Goal: Find specific page/section: Find specific page/section

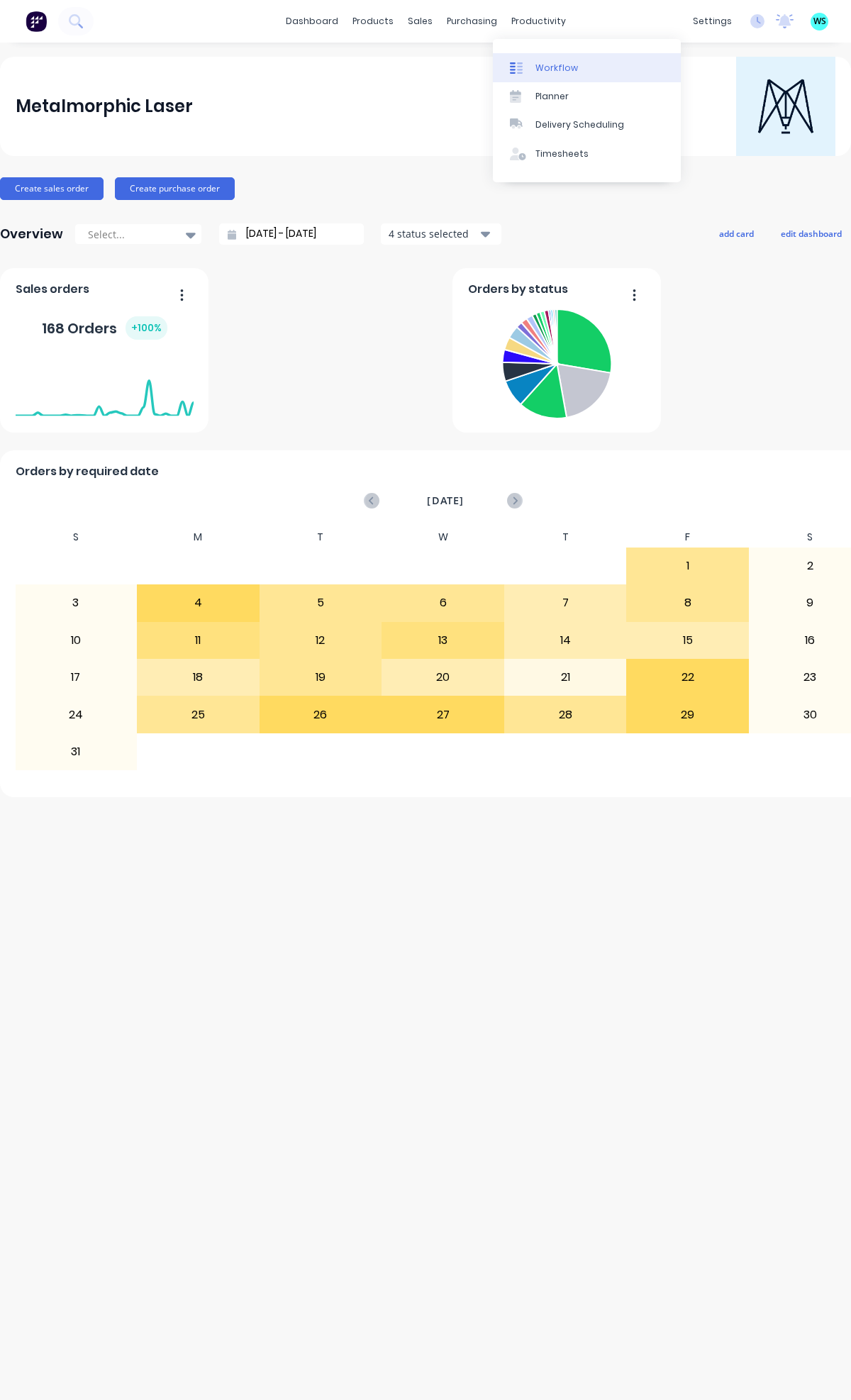
click at [557, 66] on div "Workflow" at bounding box center [556, 68] width 42 height 13
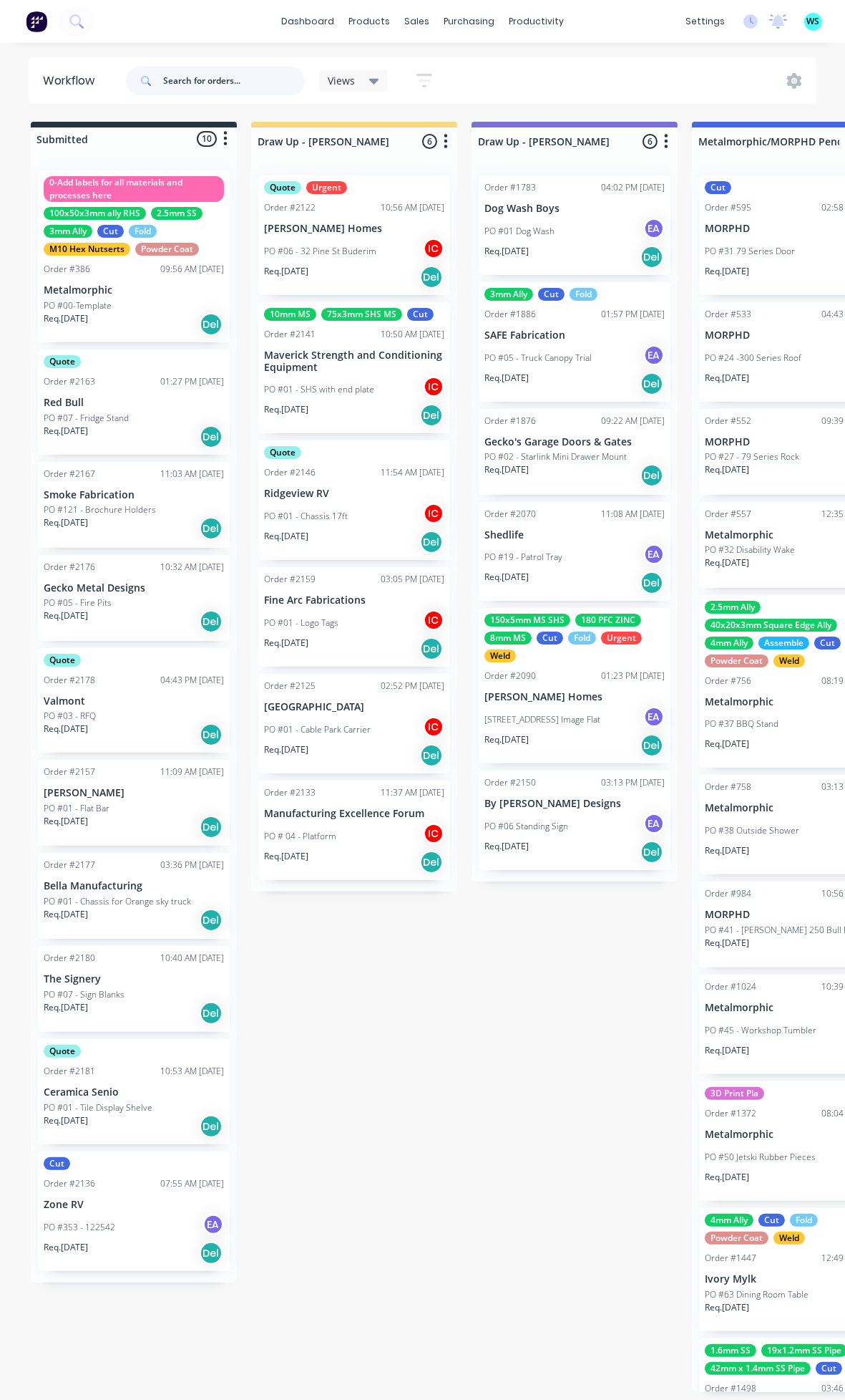
click at [209, 75] on input "text" at bounding box center [233, 81] width 141 height 28
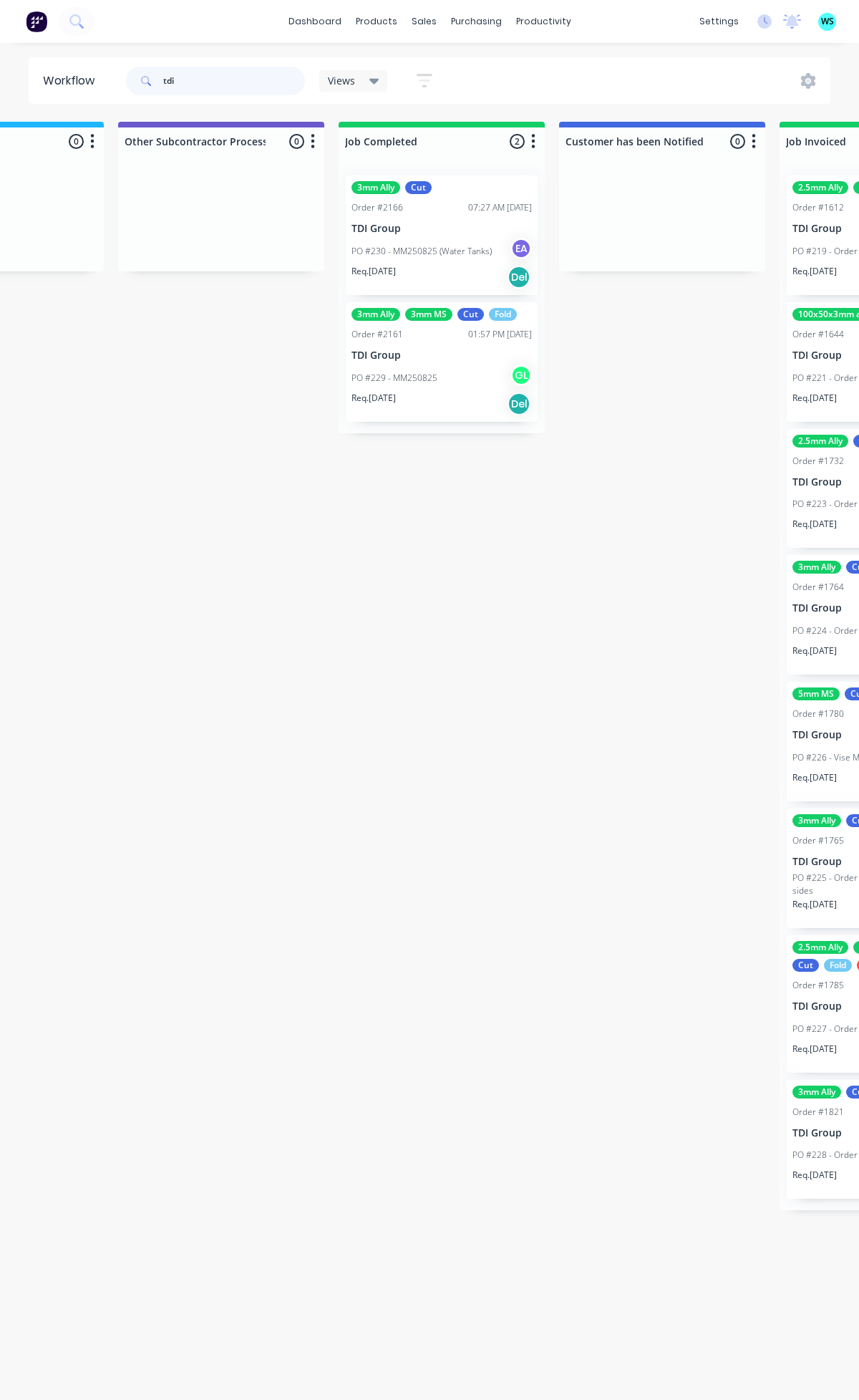
scroll to position [0, 4375]
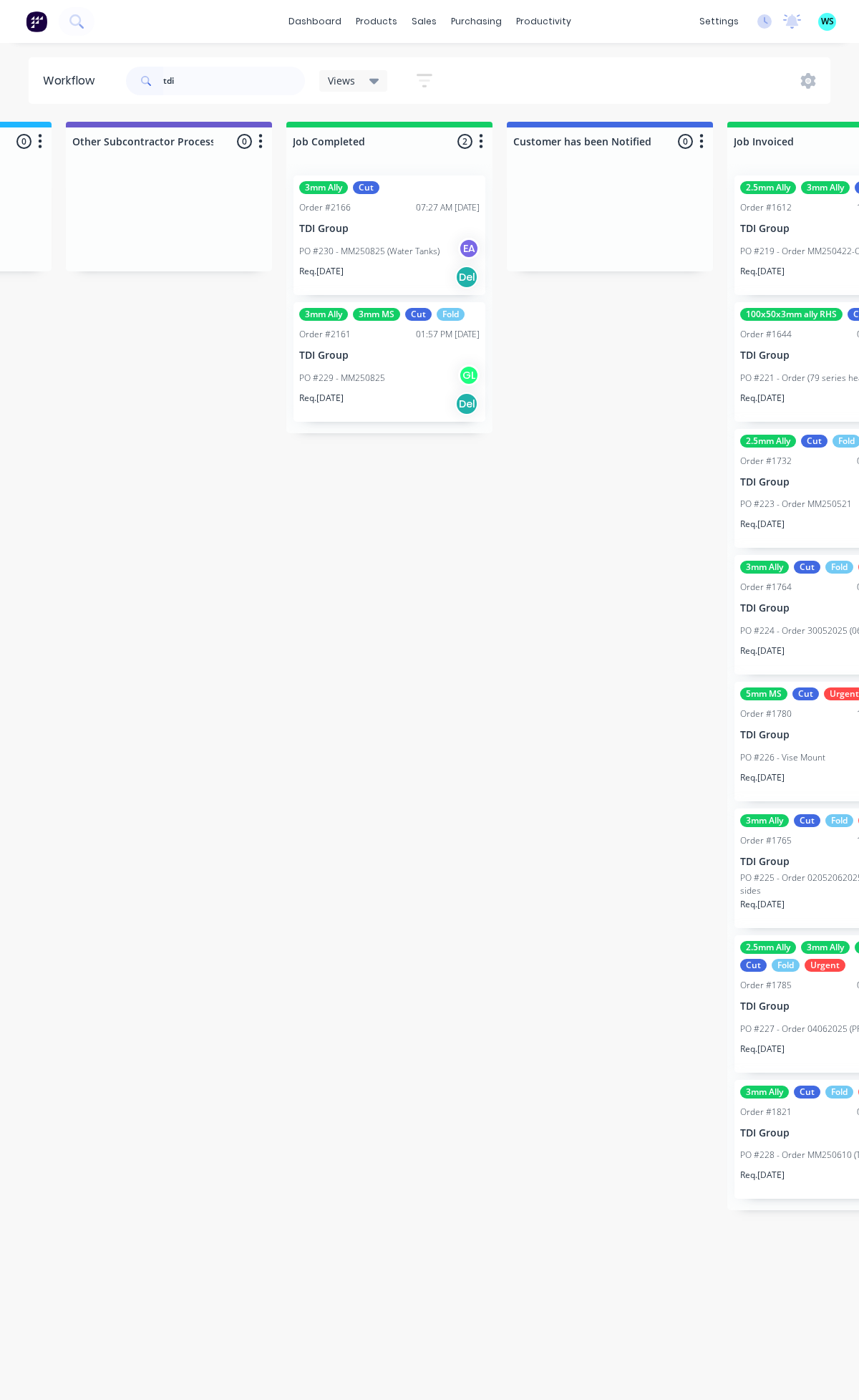
click at [382, 395] on div "Req. [DATE] Del" at bounding box center [389, 404] width 180 height 24
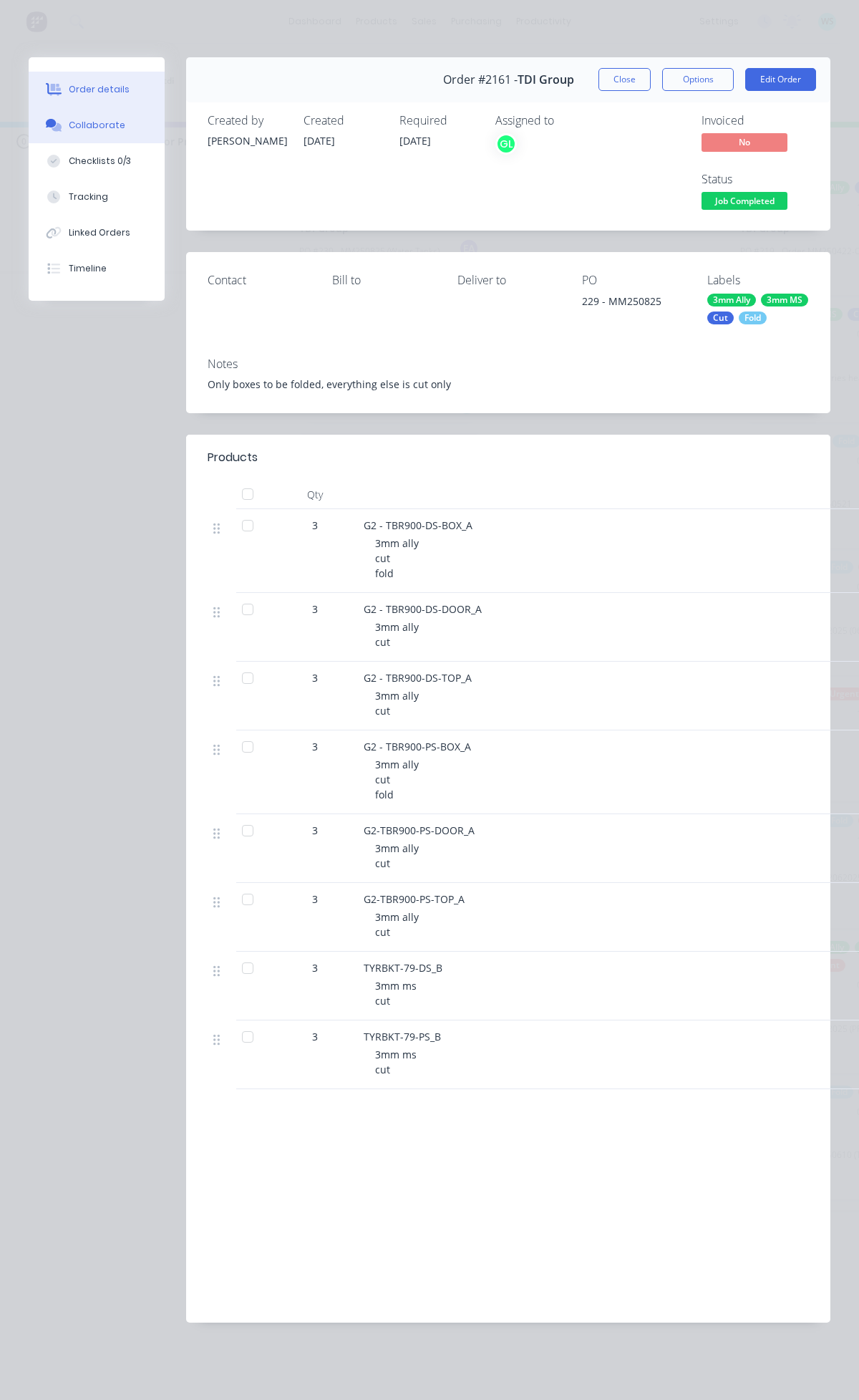
click at [93, 129] on div "Collaborate" at bounding box center [97, 125] width 57 height 13
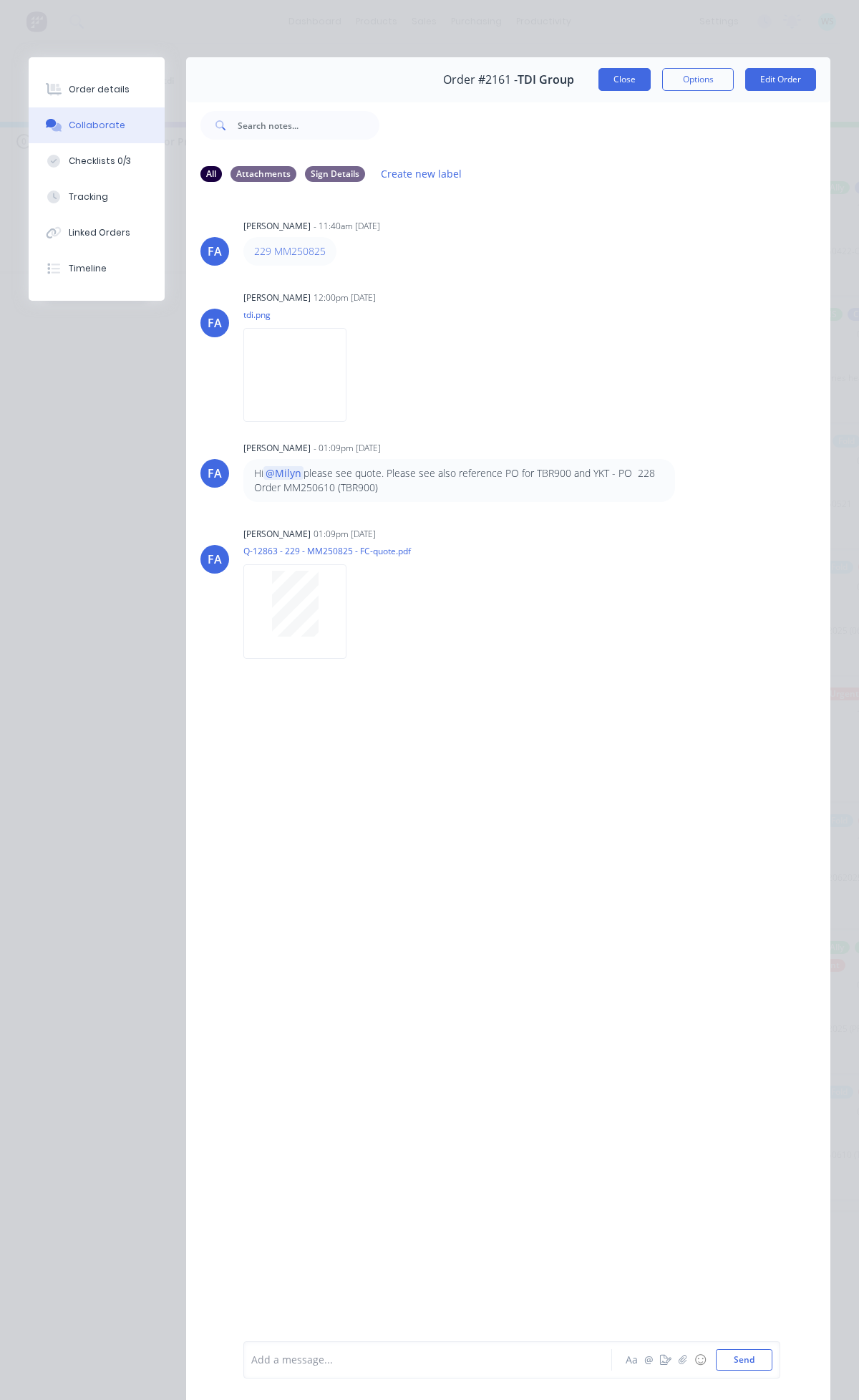
click at [616, 76] on button "Close" at bounding box center [624, 79] width 52 height 23
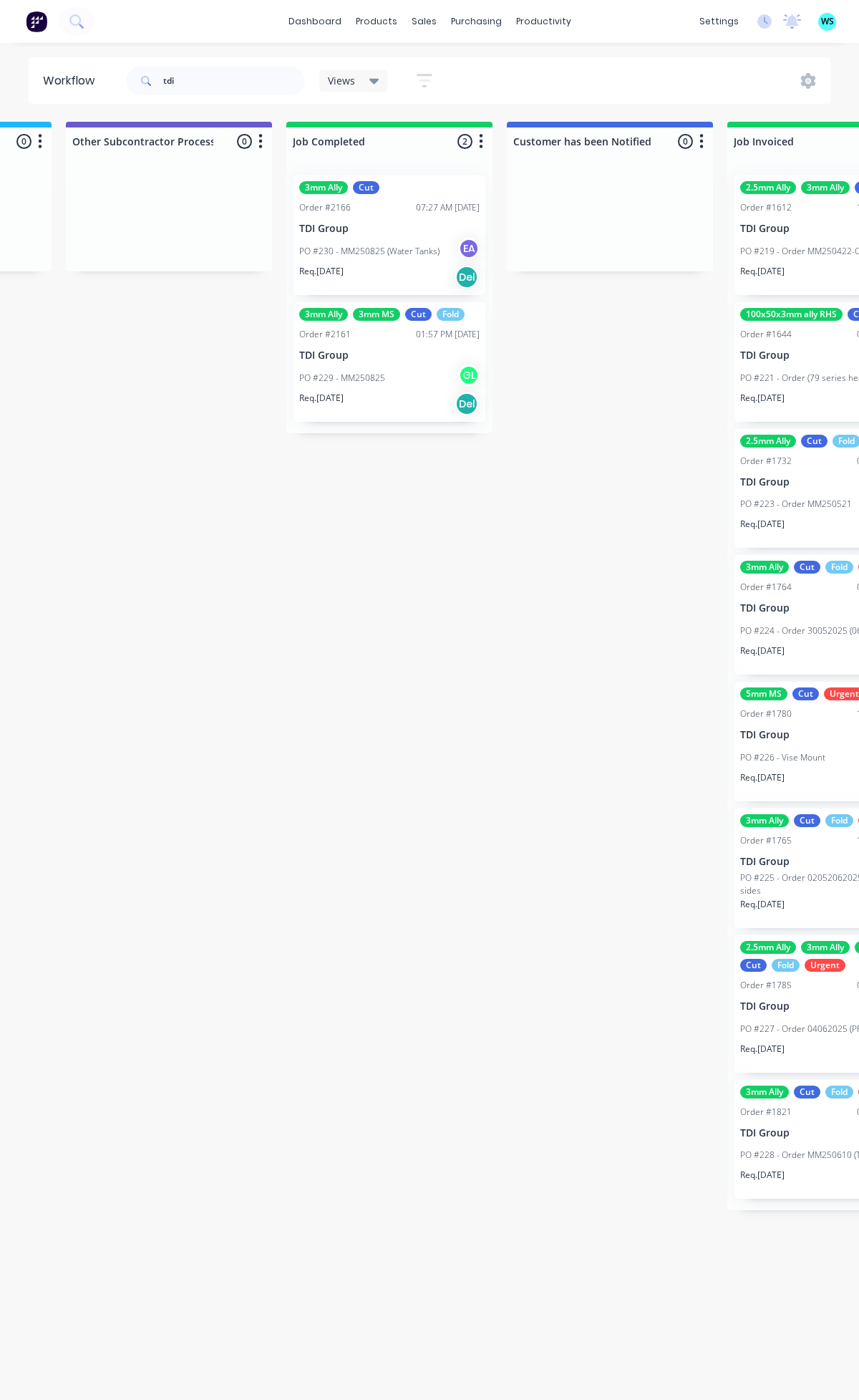
click at [365, 247] on p "PO #230 - MM250825 (Water Tanks)" at bounding box center [369, 251] width 141 height 13
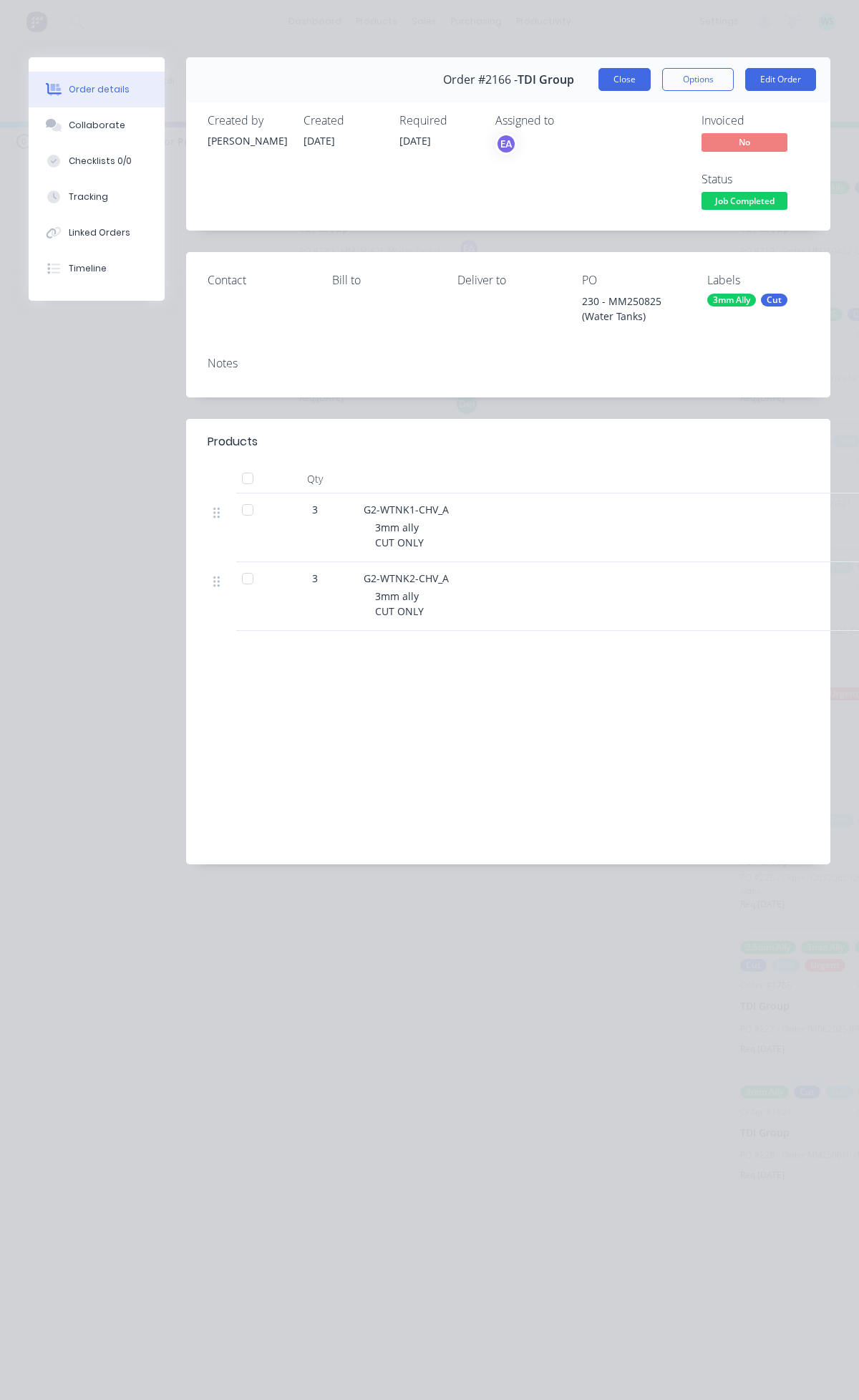
click at [617, 83] on button "Close" at bounding box center [624, 79] width 52 height 23
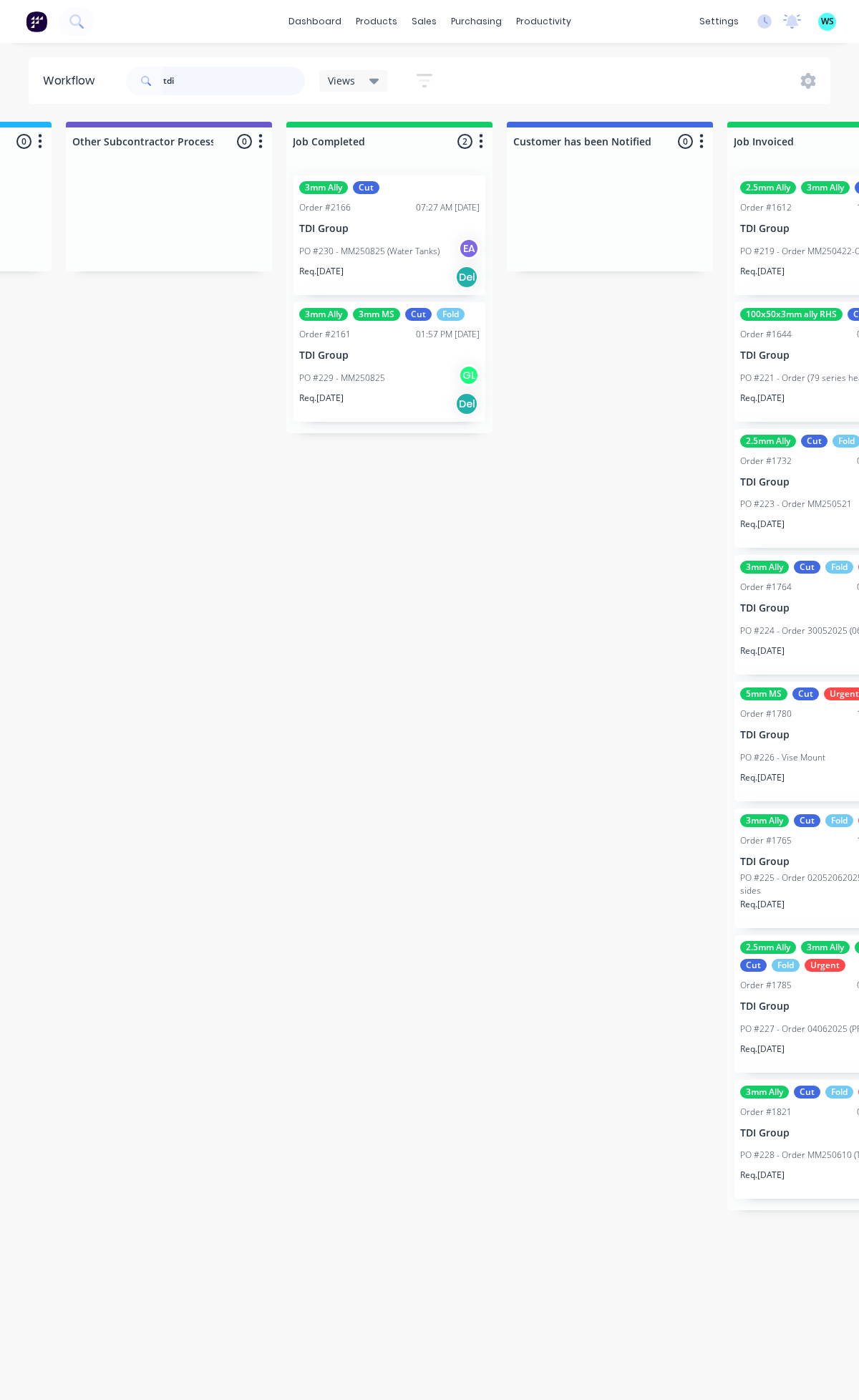
click at [159, 82] on div "tdi" at bounding box center [215, 81] width 179 height 28
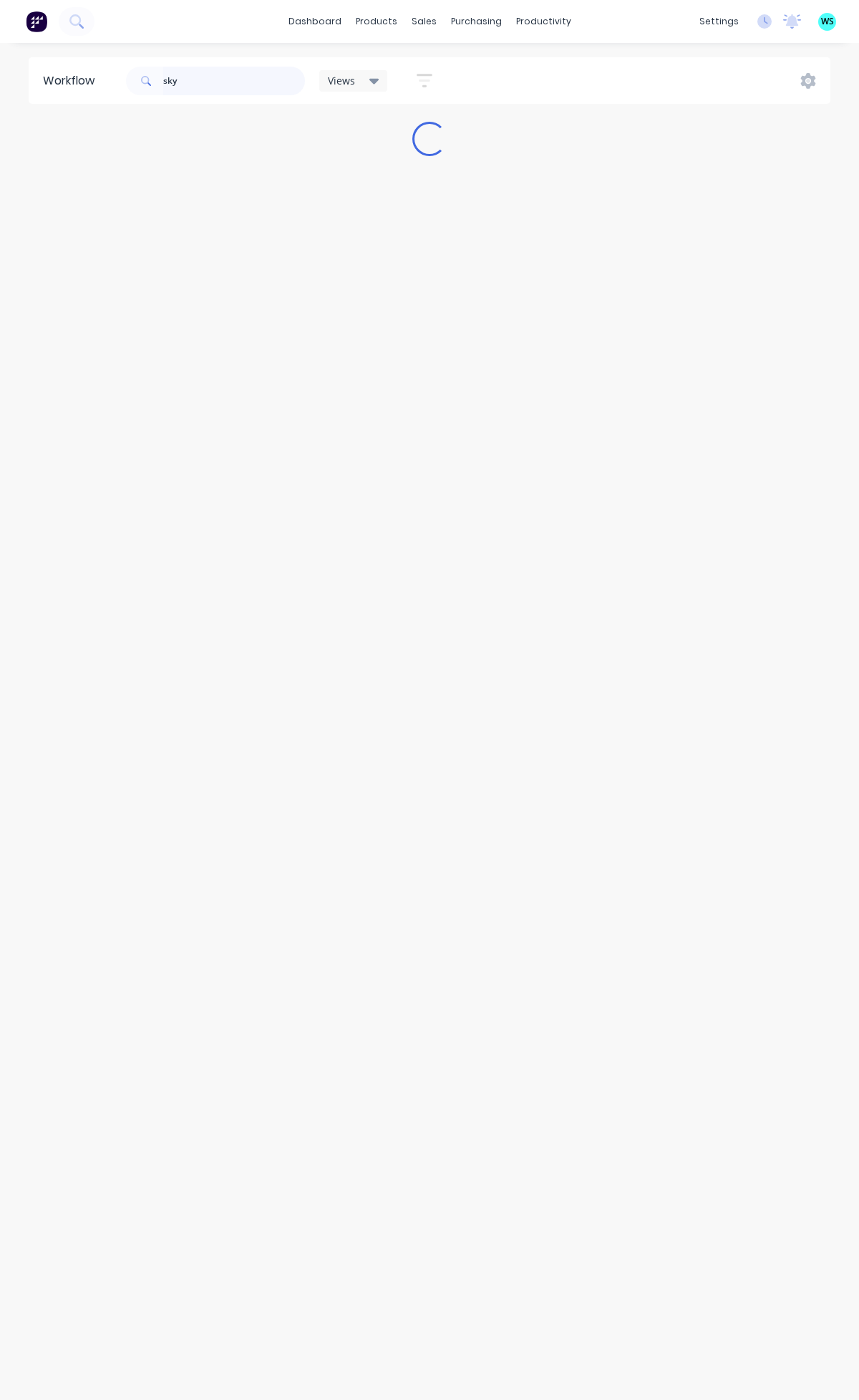
scroll to position [0, 0]
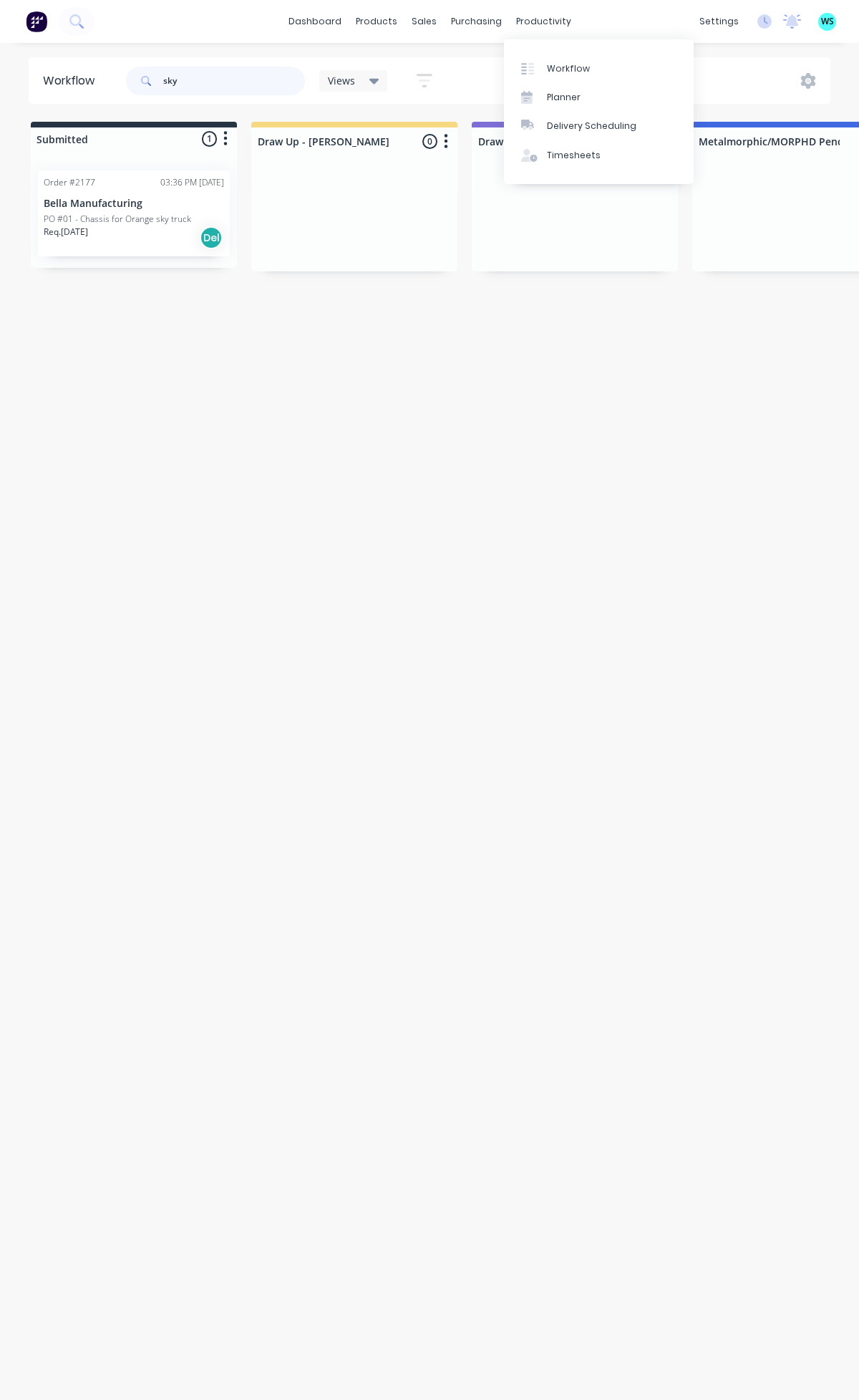
click at [173, 82] on input "sky" at bounding box center [233, 81] width 141 height 28
click at [172, 81] on input "sky" at bounding box center [233, 81] width 141 height 28
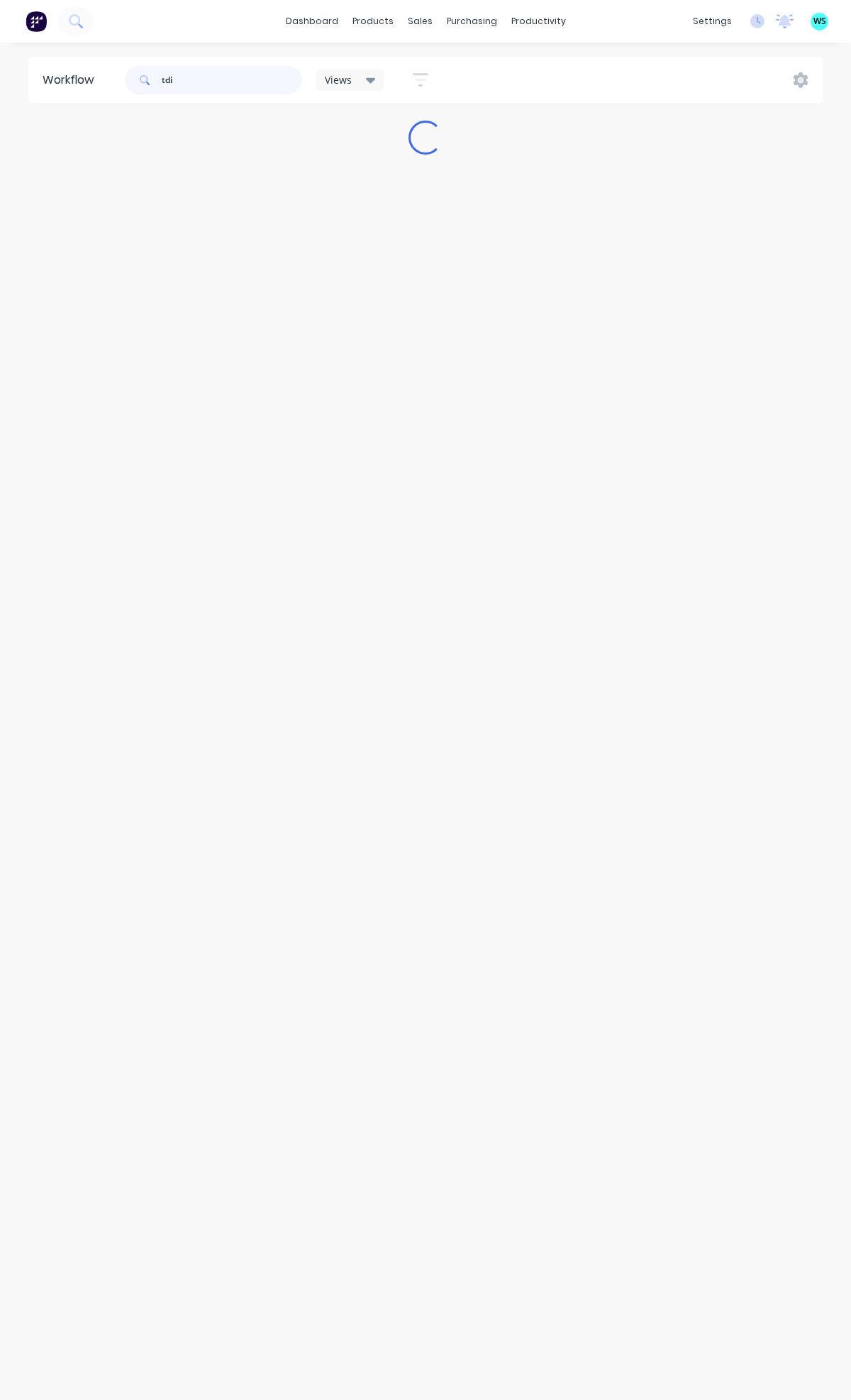
type input "tdi"
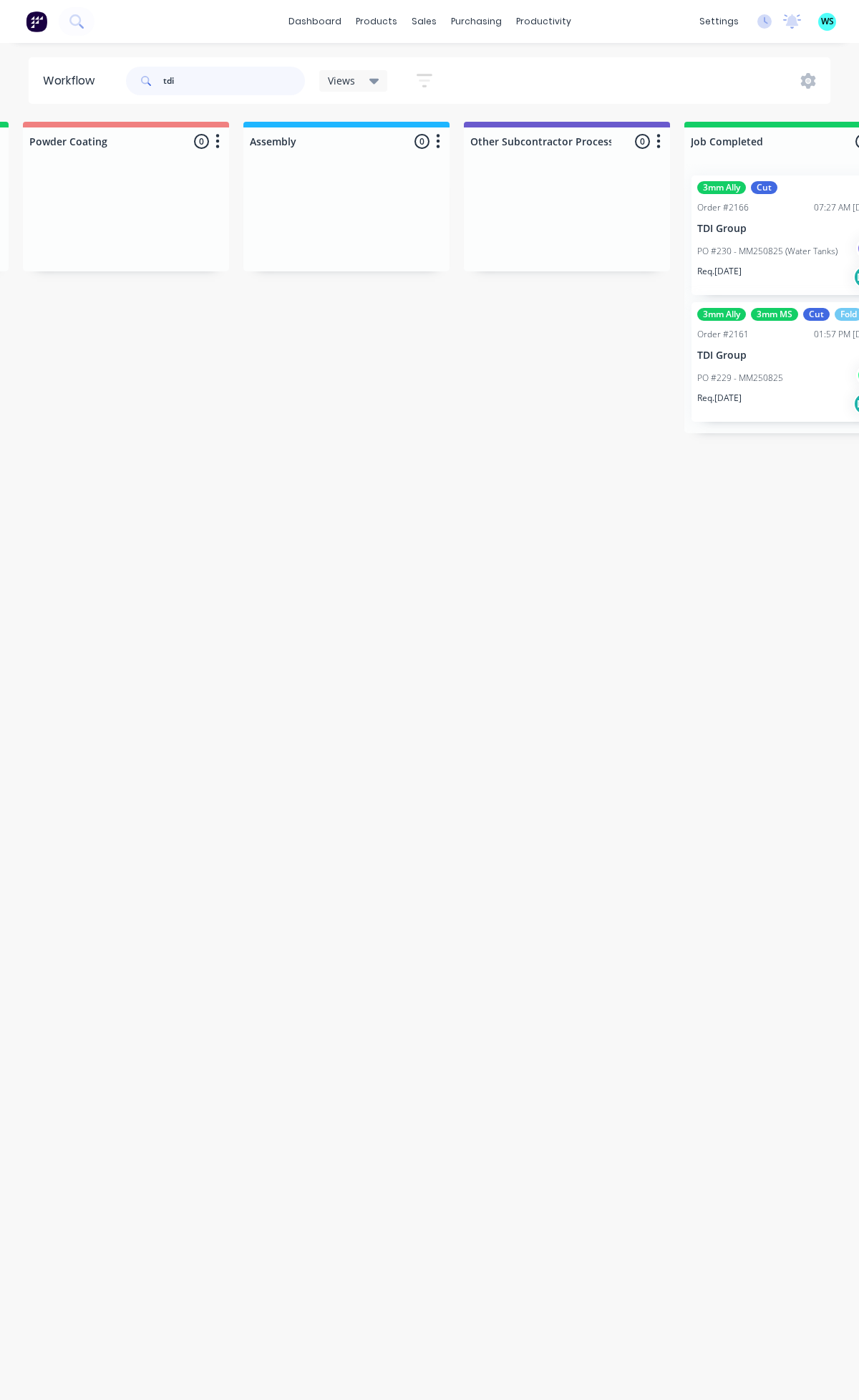
scroll to position [0, 4454]
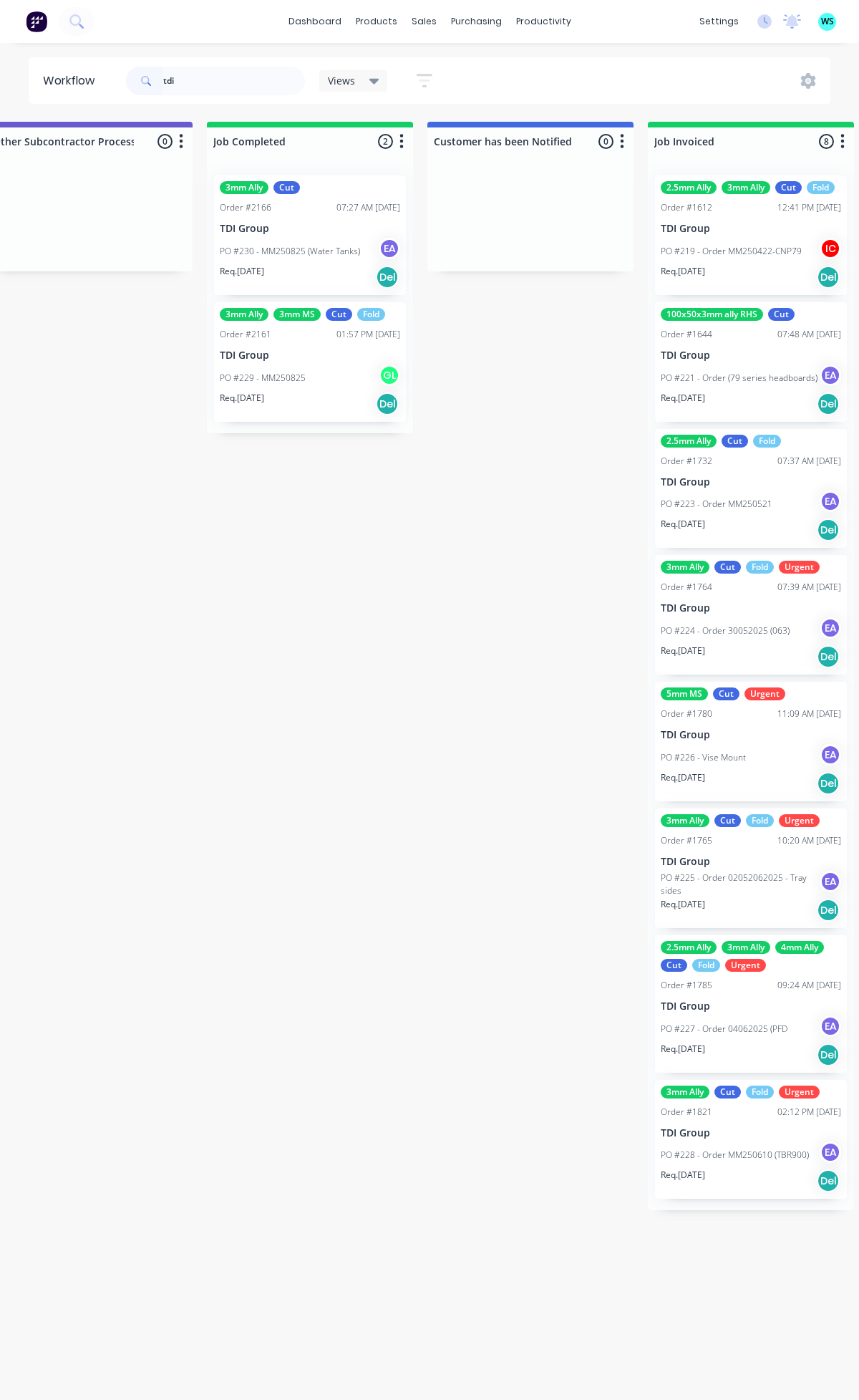
click at [279, 277] on div "Req. [DATE] Del" at bounding box center [309, 277] width 180 height 24
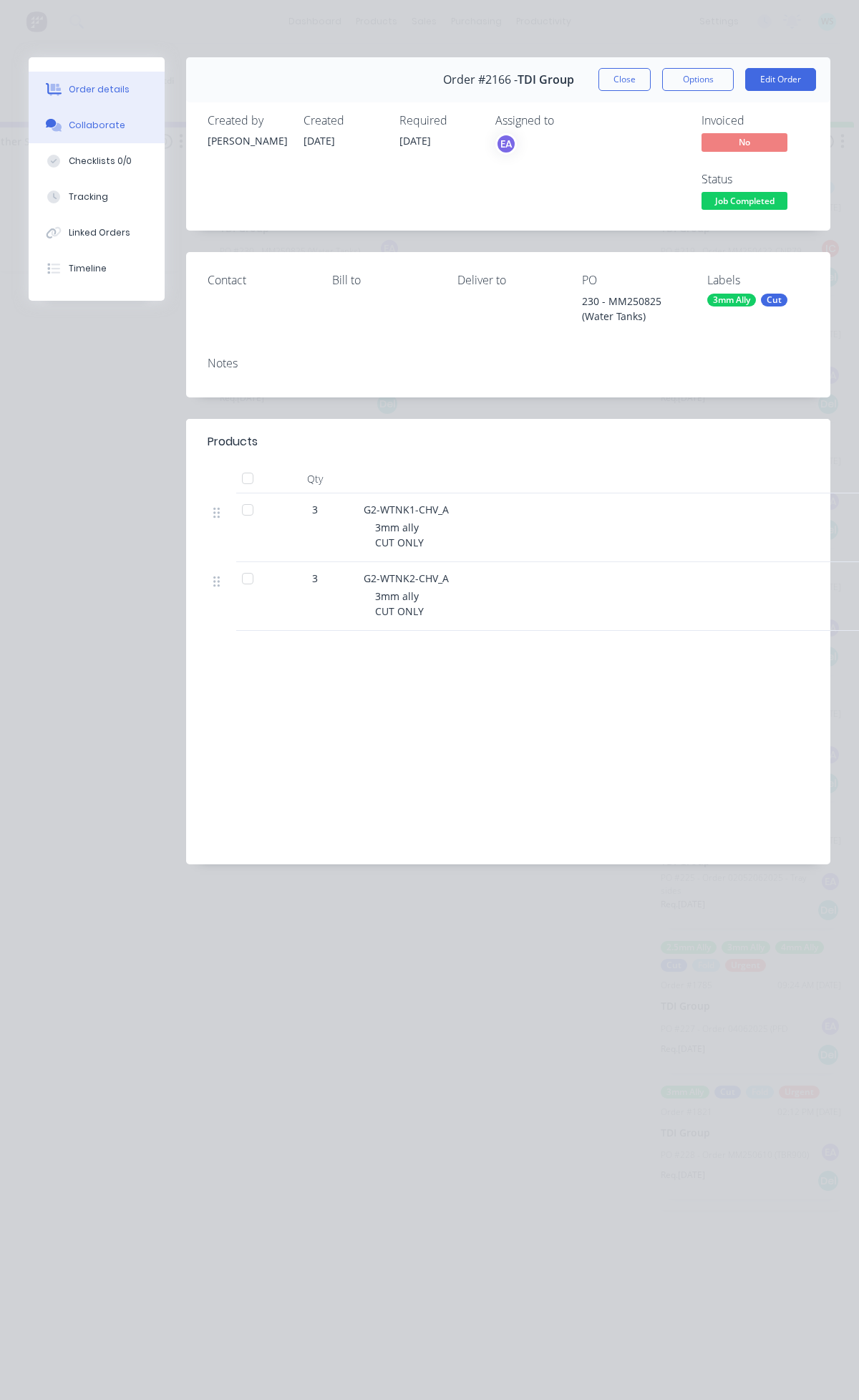
click at [104, 132] on button "Collaborate" at bounding box center [96, 125] width 136 height 36
